Goal: Task Accomplishment & Management: Complete application form

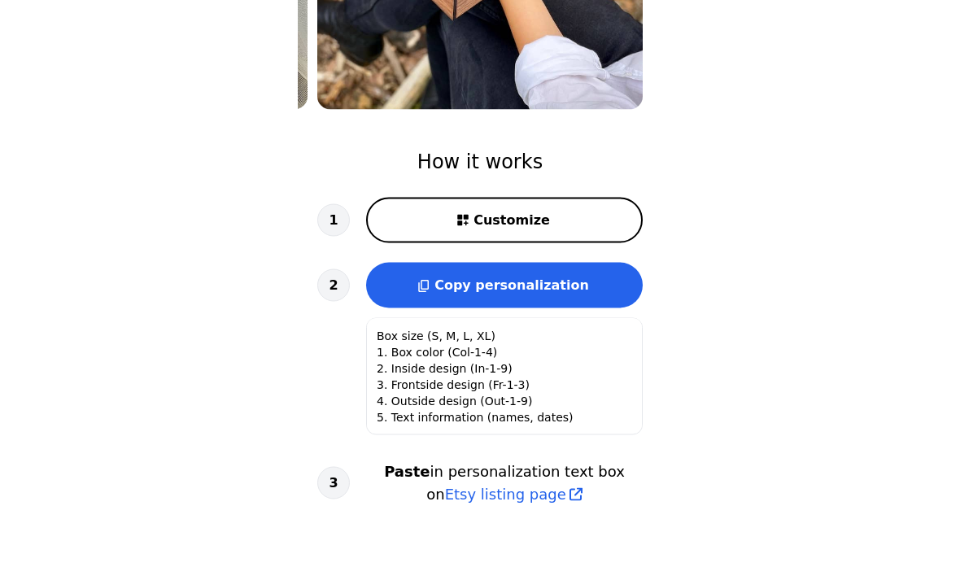
scroll to position [421, 0]
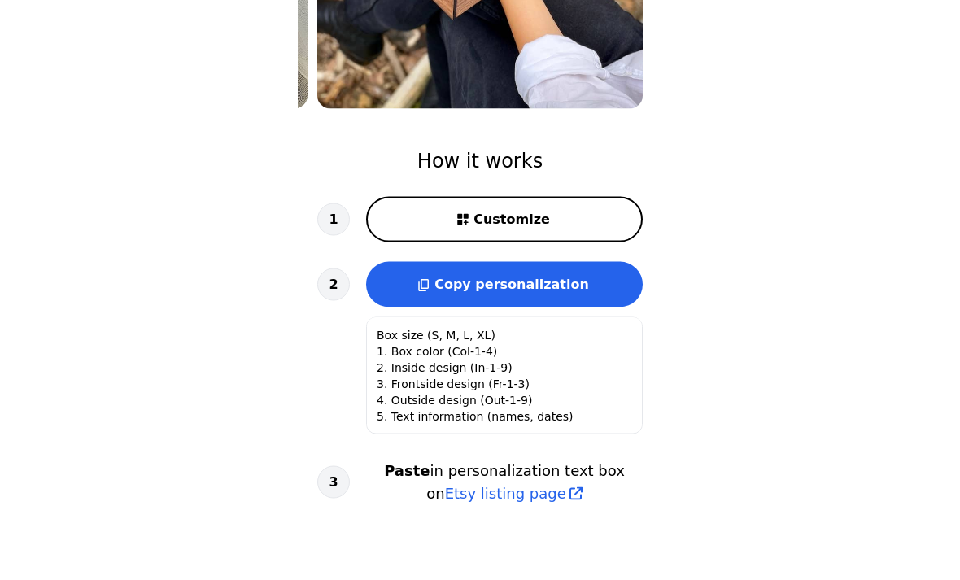
click at [466, 225] on icon at bounding box center [462, 219] width 15 height 15
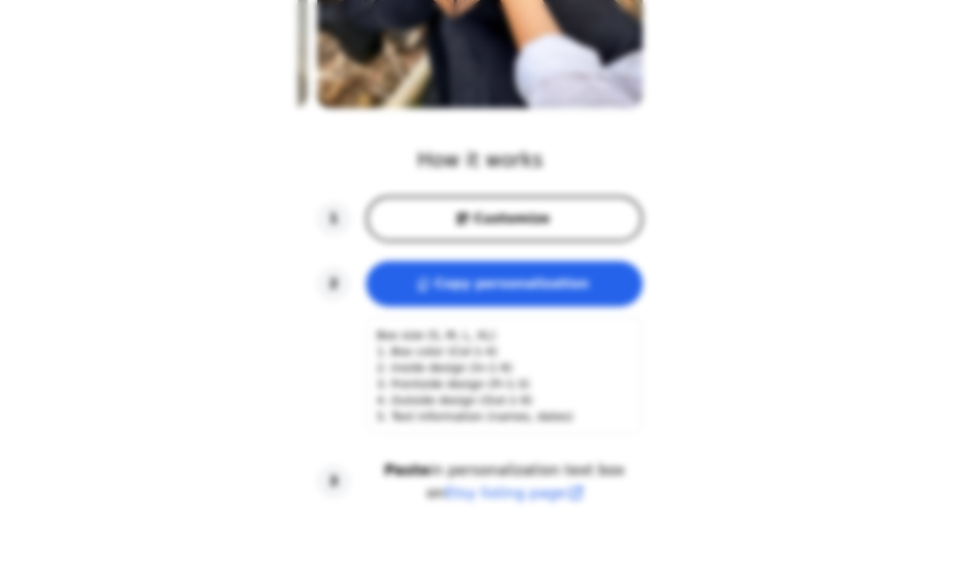
scroll to position [0, 208]
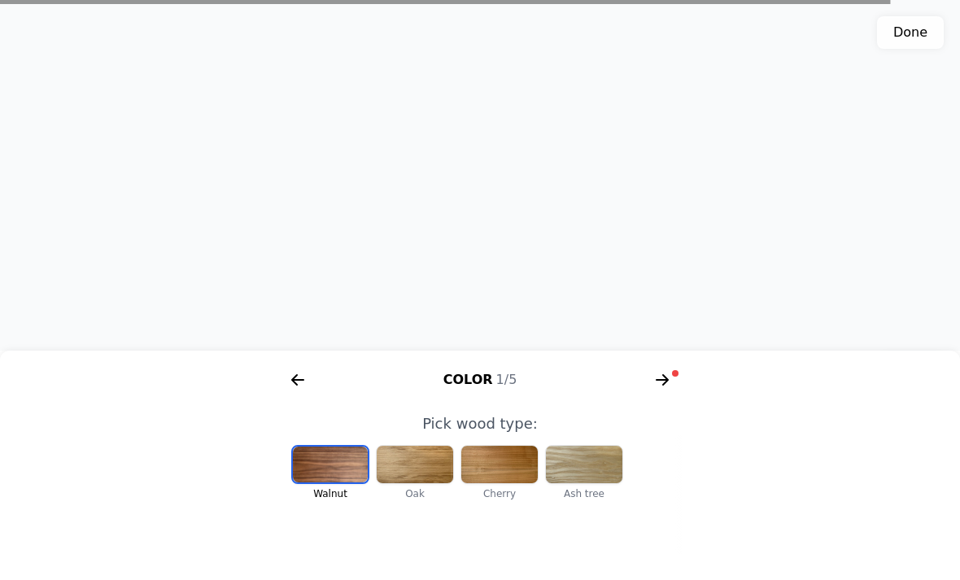
click at [503, 483] on div at bounding box center [499, 464] width 76 height 37
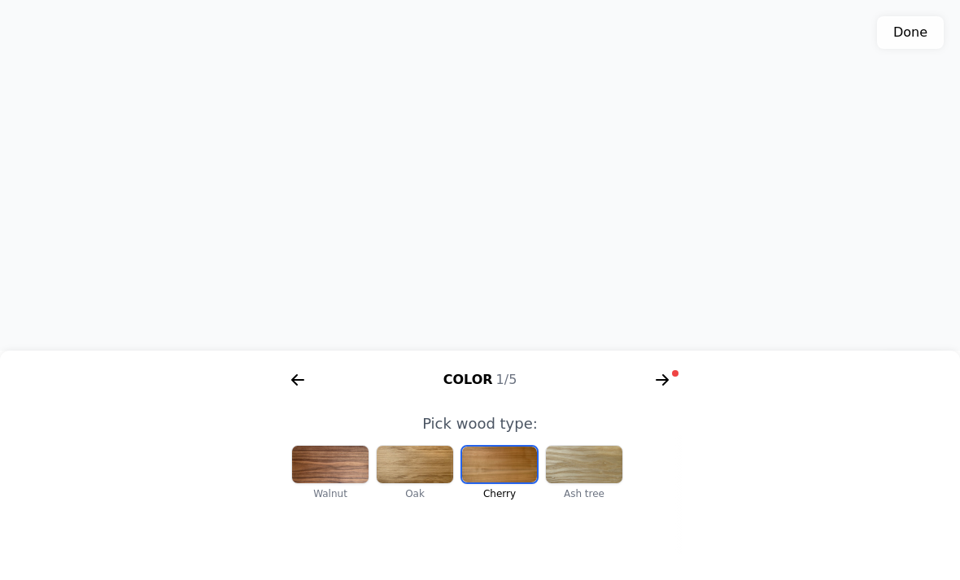
click at [407, 483] on div at bounding box center [415, 464] width 76 height 37
click at [586, 483] on div at bounding box center [584, 464] width 76 height 37
click at [489, 483] on div at bounding box center [499, 464] width 76 height 37
click at [415, 483] on div at bounding box center [415, 464] width 76 height 37
click at [320, 483] on div at bounding box center [330, 464] width 76 height 37
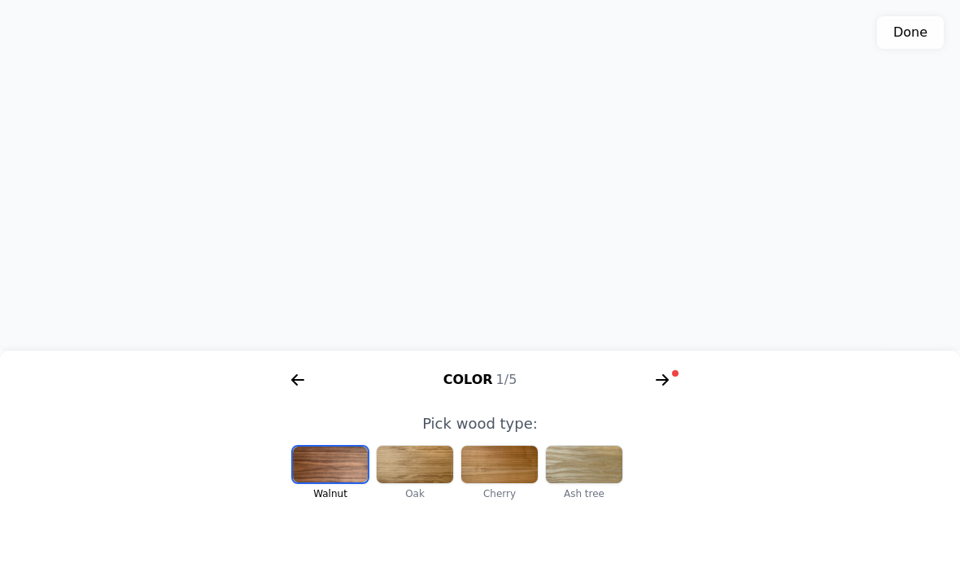
click at [417, 483] on div at bounding box center [415, 464] width 76 height 37
click at [675, 393] on div "Color 1/5" at bounding box center [480, 380] width 416 height 26
click at [656, 393] on icon "arrow right short" at bounding box center [662, 380] width 26 height 26
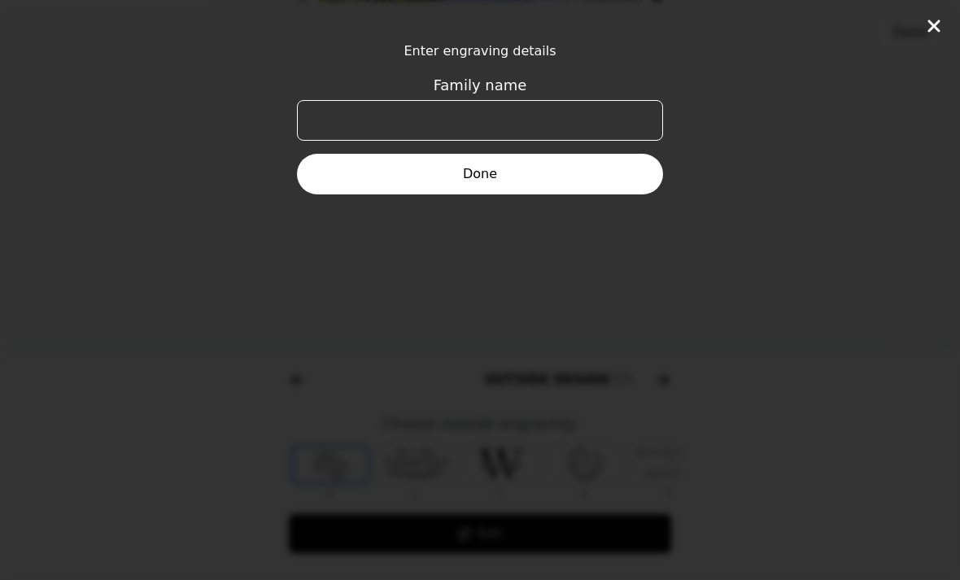
scroll to position [0, 625]
click at [424, 113] on input "Family name" at bounding box center [480, 120] width 366 height 41
type input "Caufriez"
click at [931, 24] on icon at bounding box center [933, 26] width 12 height 12
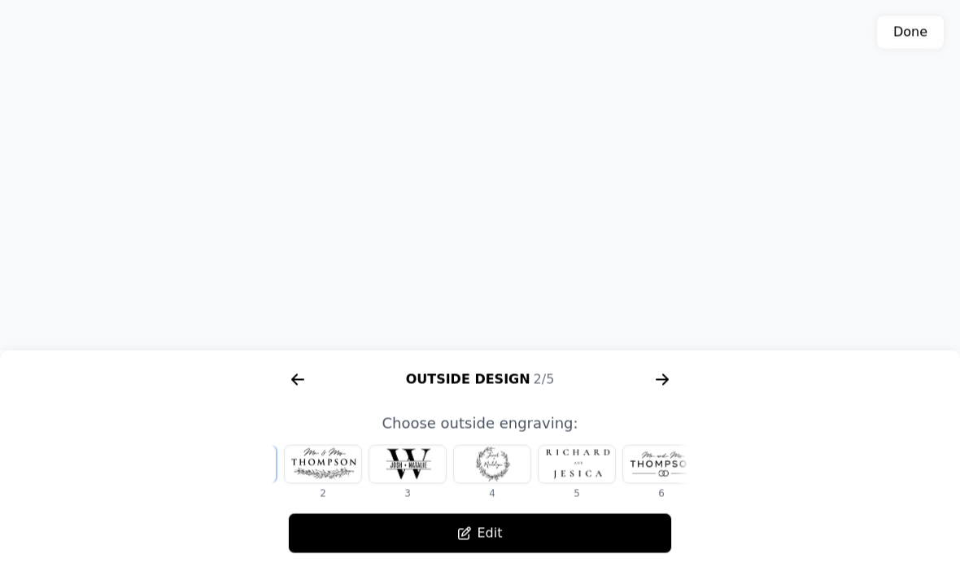
scroll to position [0, 99]
click at [494, 483] on div at bounding box center [485, 464] width 76 height 37
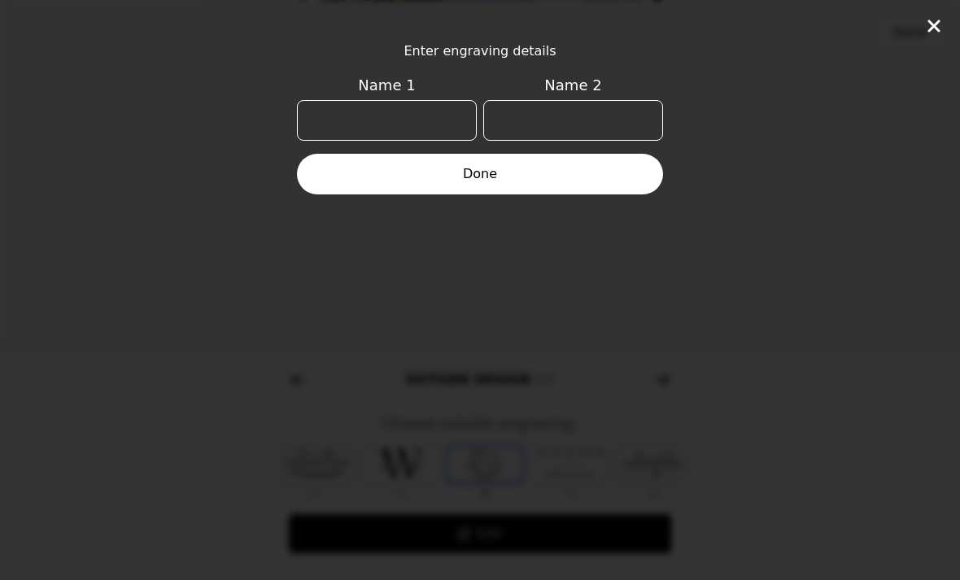
scroll to position [0, 104]
click at [365, 111] on input "Name 1" at bounding box center [387, 120] width 180 height 41
type input "Flo"
click at [543, 115] on input "Name 2" at bounding box center [573, 120] width 180 height 41
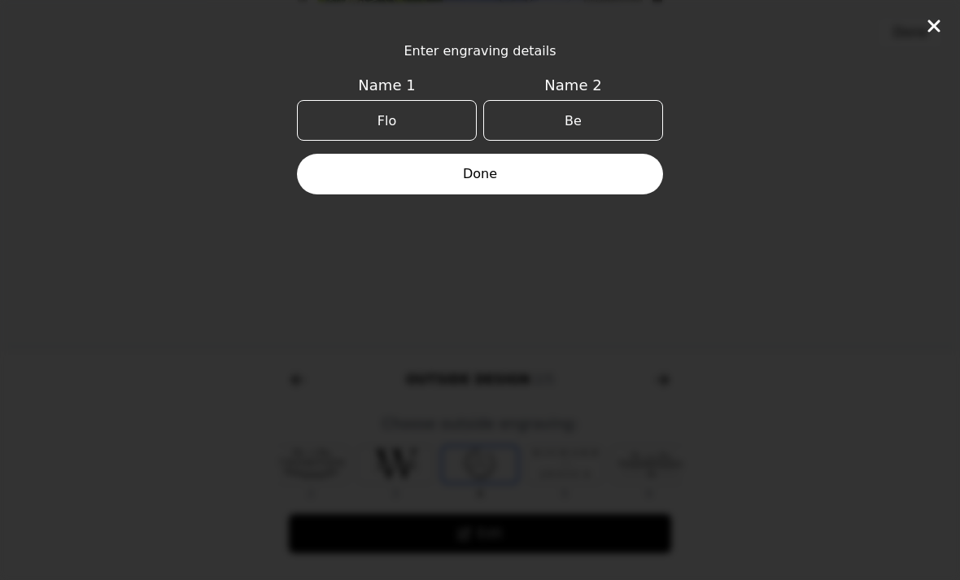
type input "Ben"
click at [471, 167] on button "Done" at bounding box center [480, 174] width 366 height 41
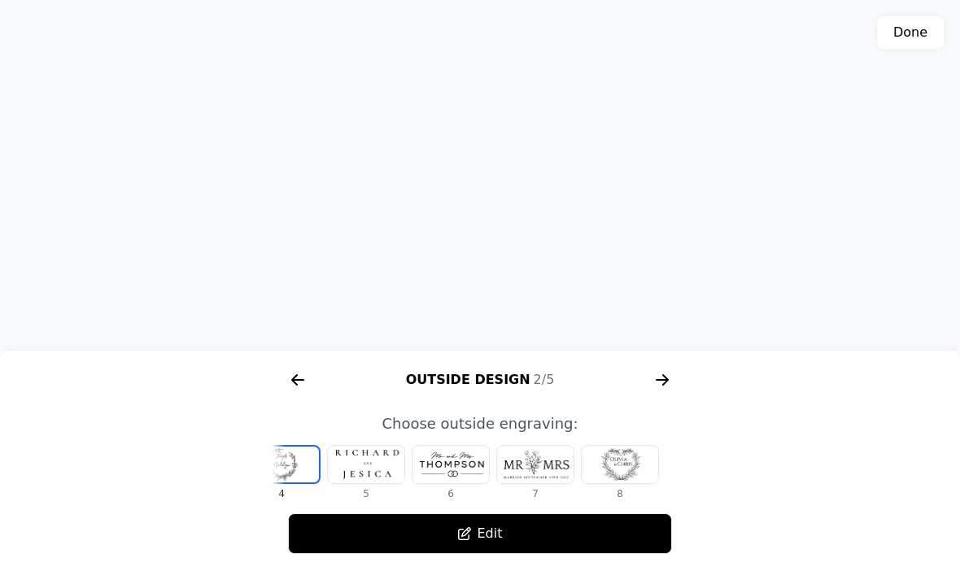
scroll to position [0, 303]
click at [621, 483] on div at bounding box center [620, 464] width 76 height 37
click at [359, 483] on div at bounding box center [366, 464] width 76 height 37
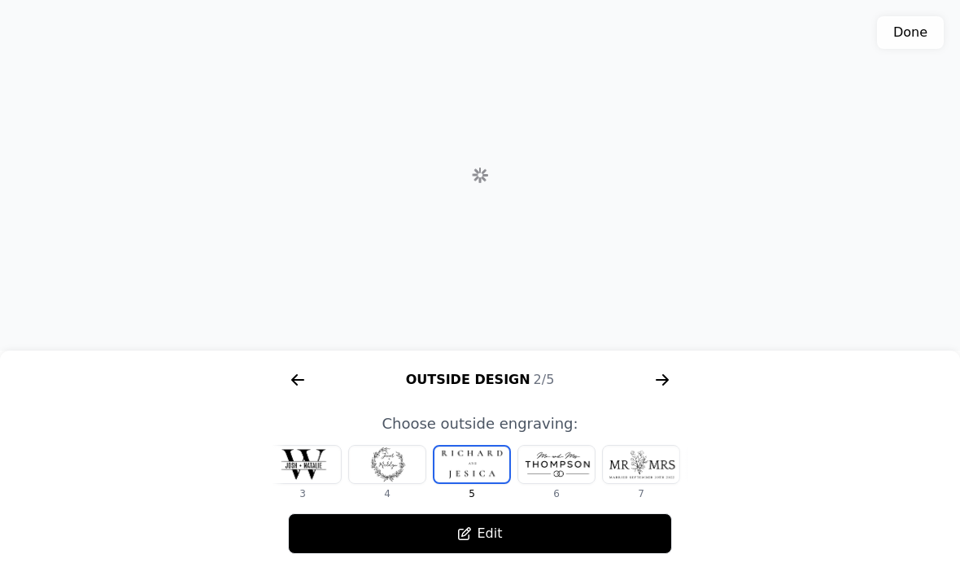
scroll to position [0, 189]
click at [661, 381] on icon "arrow right short" at bounding box center [662, 380] width 12 height 2
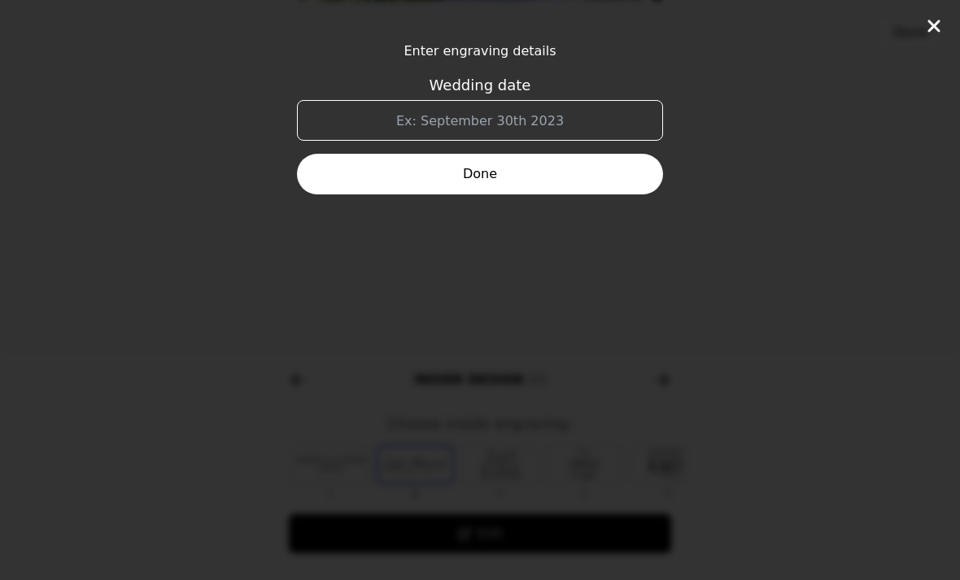
scroll to position [0, 1041]
click at [450, 117] on input "Wedding date" at bounding box center [480, 120] width 366 height 41
type input "30 août 2025"
click at [452, 173] on button "Done" at bounding box center [480, 174] width 366 height 41
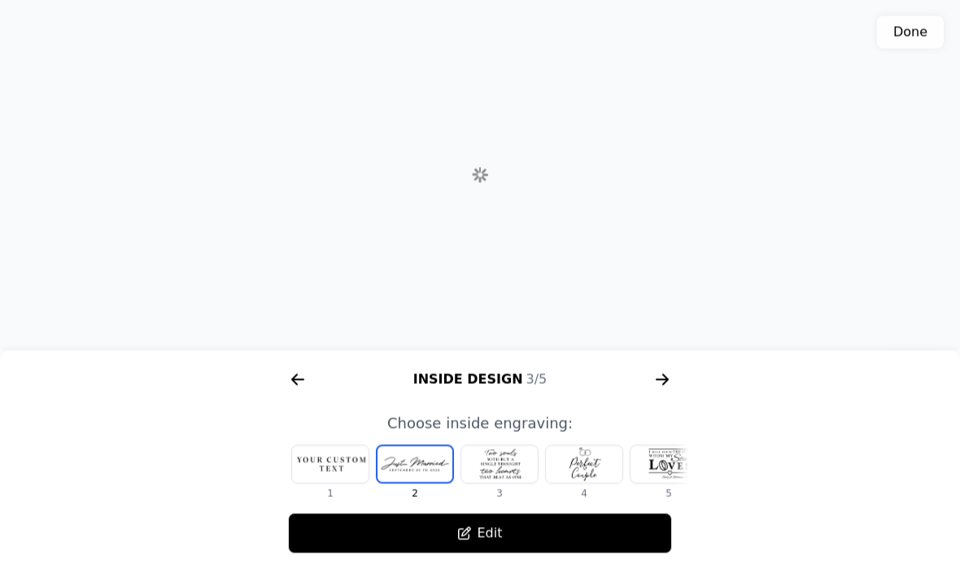
scroll to position [422, 0]
click at [663, 386] on icon "arrow right short" at bounding box center [665, 379] width 7 height 11
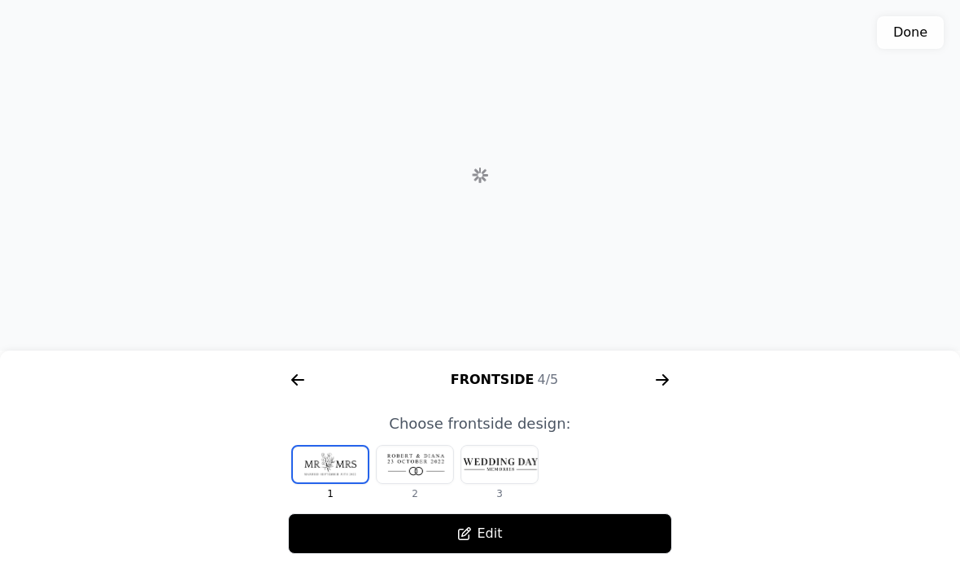
scroll to position [0, 1458]
click at [503, 483] on div at bounding box center [499, 464] width 76 height 37
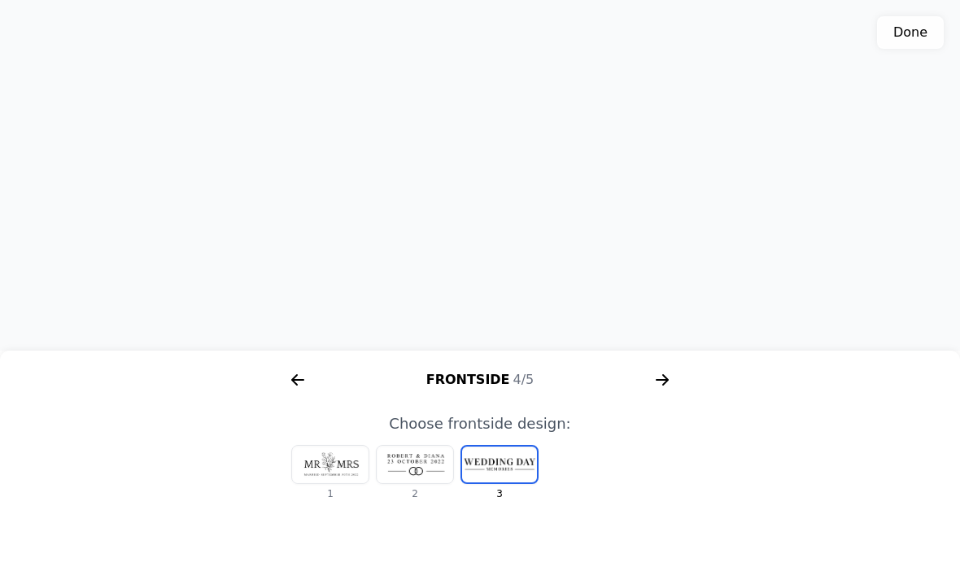
click at [659, 393] on icon "arrow right short" at bounding box center [662, 380] width 26 height 26
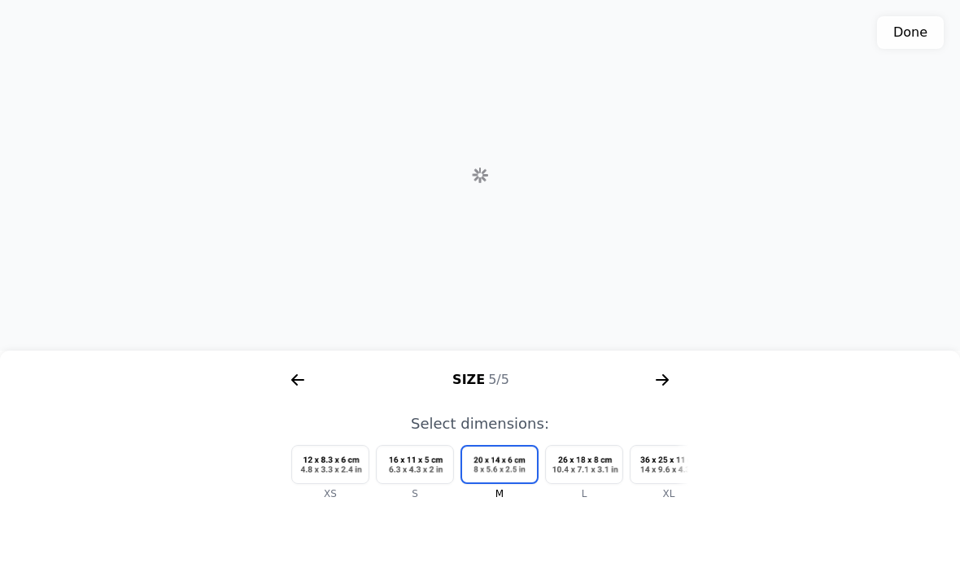
scroll to position [0, 1874]
click at [655, 483] on div at bounding box center [668, 464] width 76 height 37
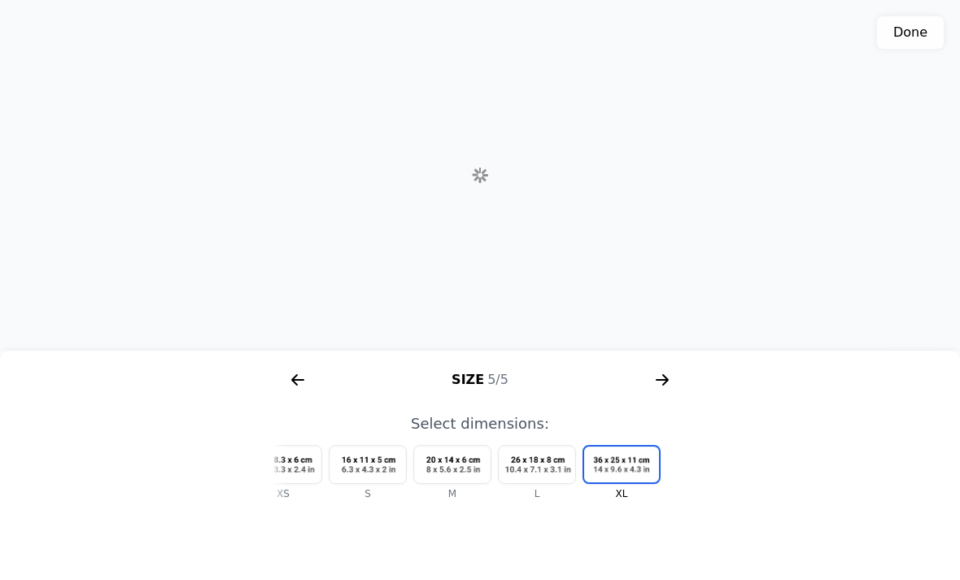
scroll to position [0, 49]
click at [299, 393] on icon "arrow right short" at bounding box center [298, 380] width 26 height 26
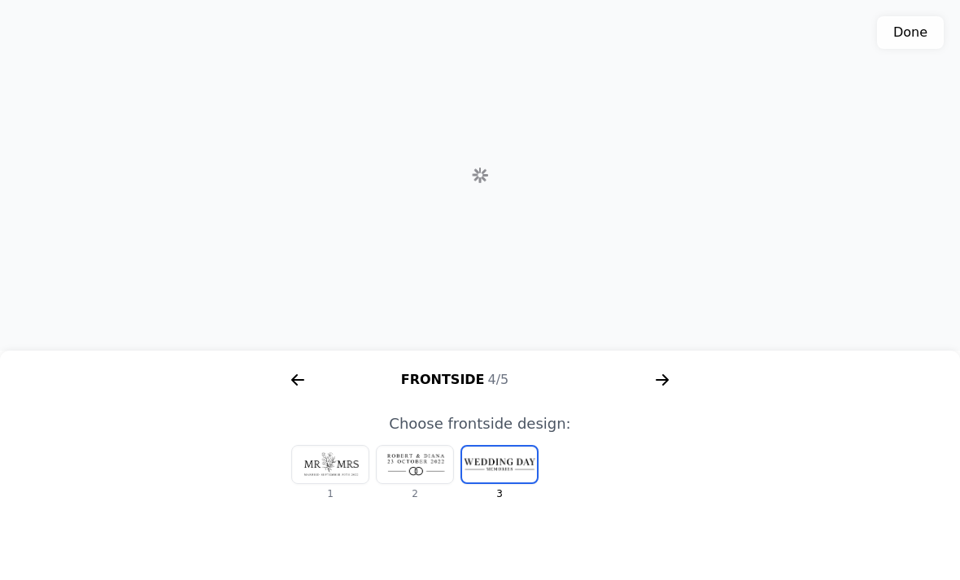
scroll to position [0, 1458]
click at [413, 483] on div at bounding box center [415, 464] width 76 height 37
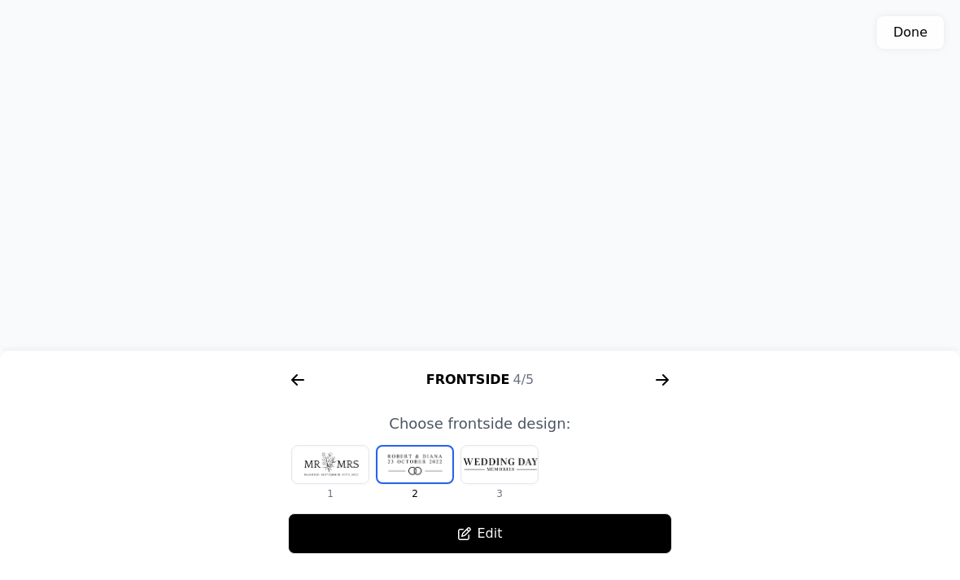
click at [294, 386] on icon "arrow right short" at bounding box center [294, 379] width 7 height 11
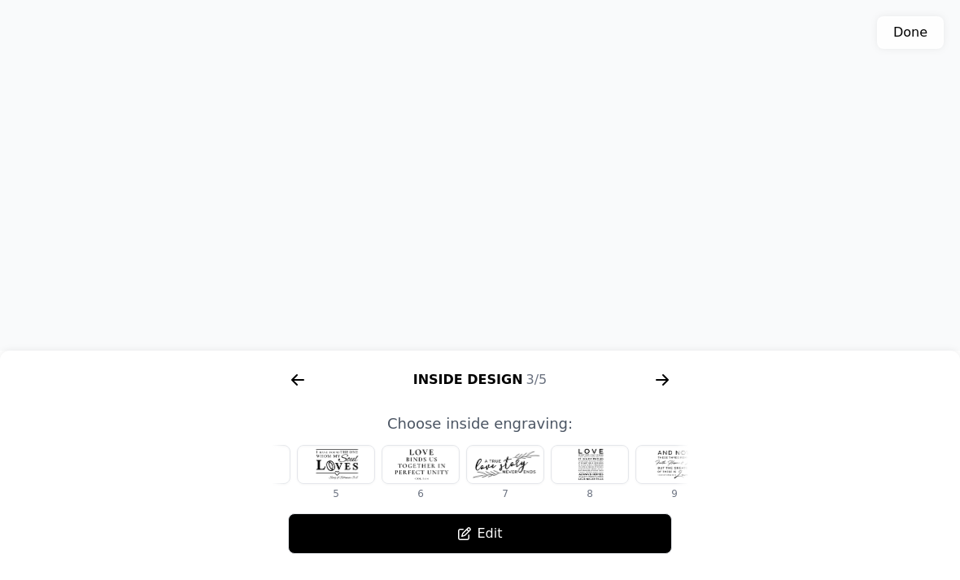
scroll to position [0, 336]
click at [575, 483] on div at bounding box center [586, 464] width 76 height 37
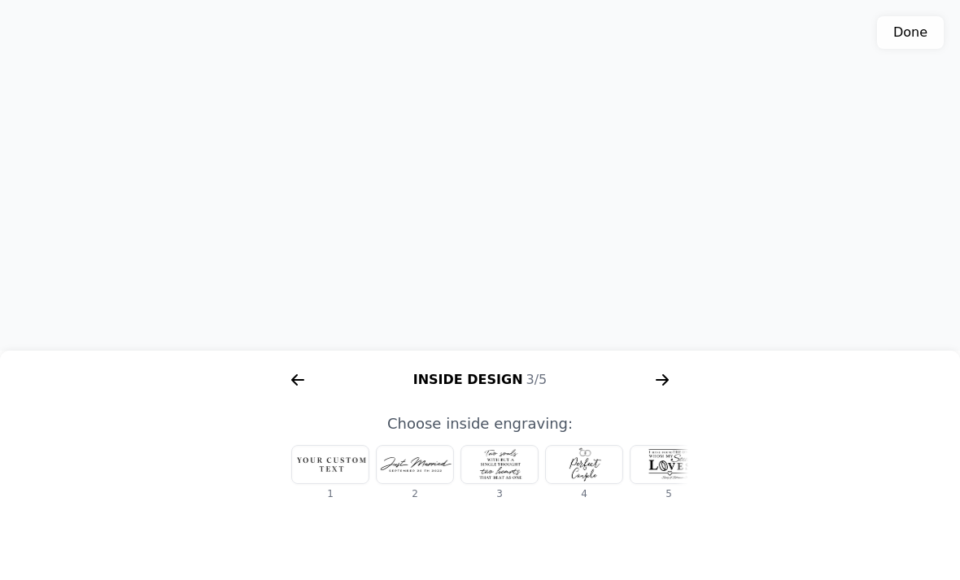
scroll to position [0, 0]
click at [320, 483] on div at bounding box center [330, 464] width 76 height 37
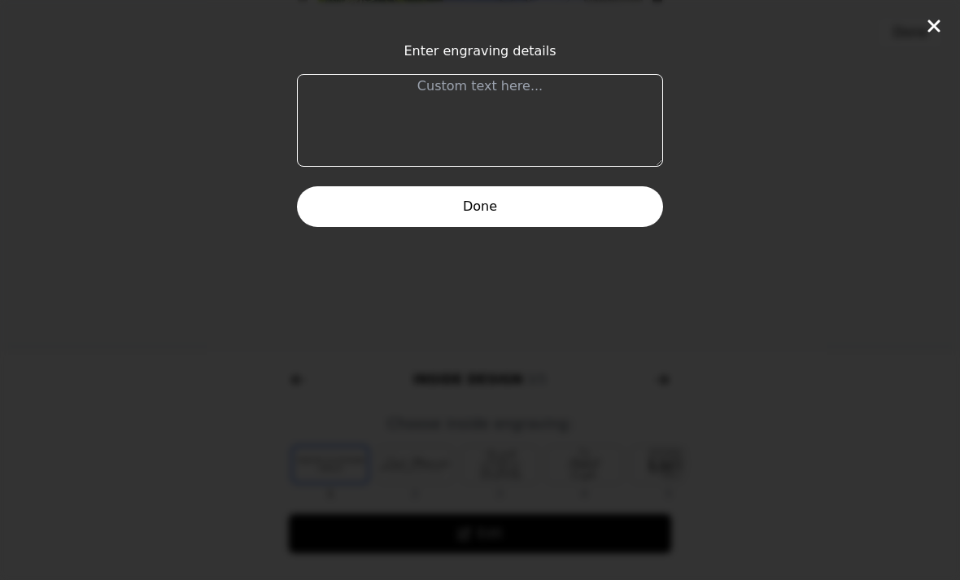
click at [440, 86] on textarea at bounding box center [480, 120] width 366 height 93
